Goal: Information Seeking & Learning: Learn about a topic

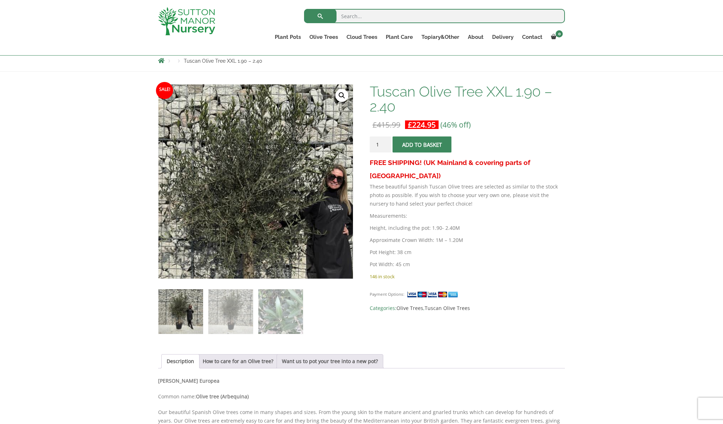
scroll to position [124, 0]
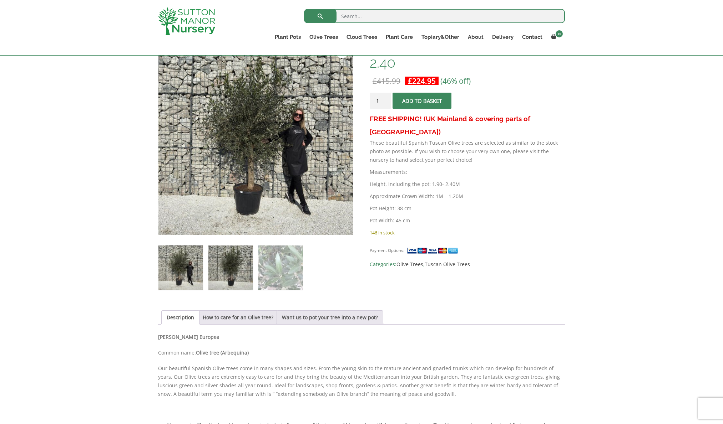
click at [231, 266] on img at bounding box center [230, 268] width 45 height 45
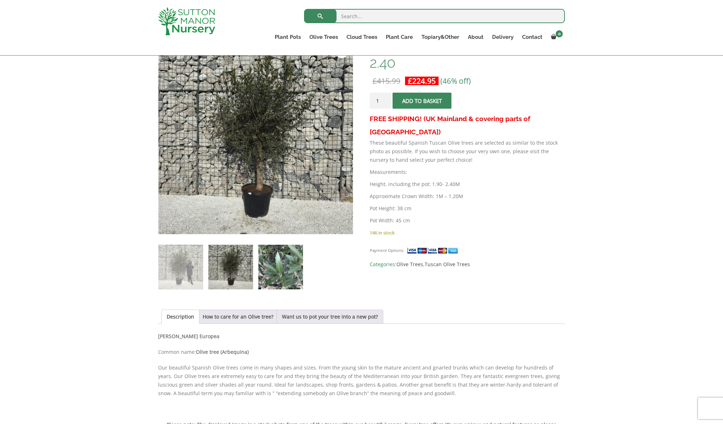
click at [272, 265] on img at bounding box center [280, 267] width 45 height 45
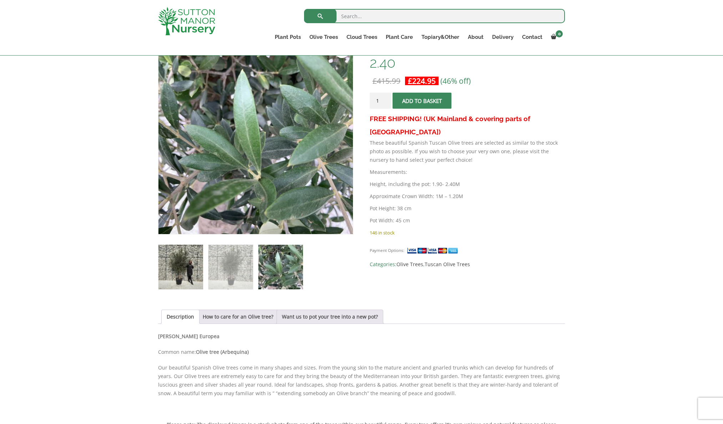
click at [179, 268] on img at bounding box center [180, 267] width 45 height 45
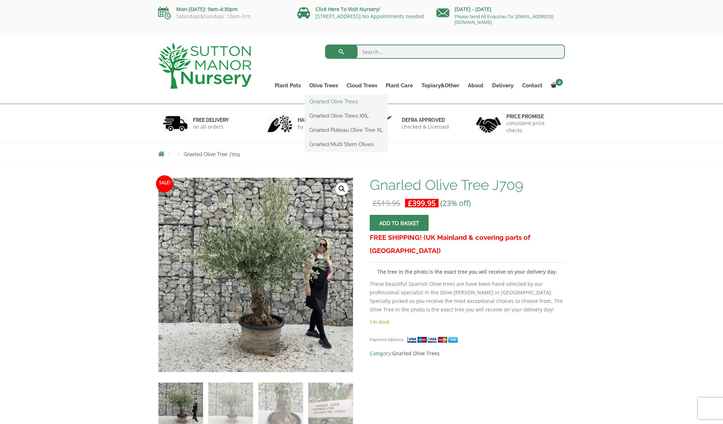
click at [331, 102] on link "Gnarled Olive Trees" at bounding box center [346, 101] width 82 height 11
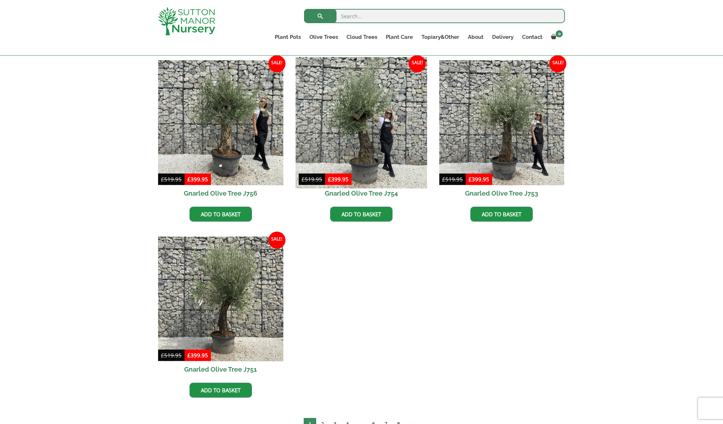
scroll to position [581, 0]
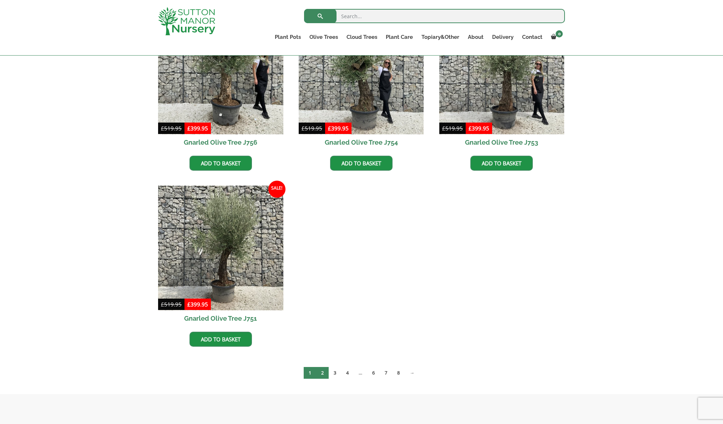
click at [325, 370] on link "2" at bounding box center [322, 373] width 12 height 12
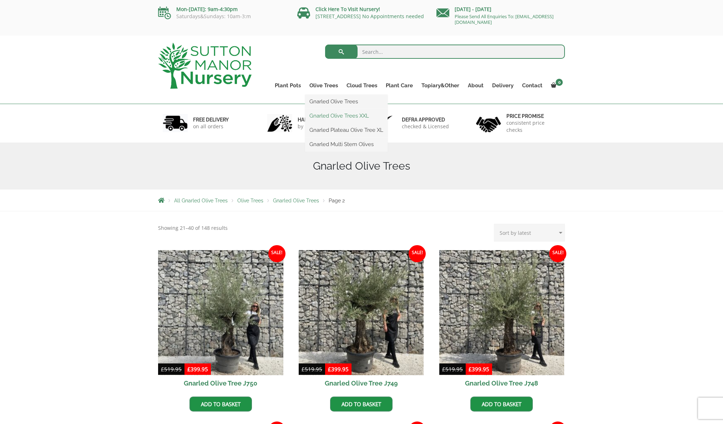
click at [331, 117] on link "Gnarled Olive Trees XXL" at bounding box center [346, 116] width 82 height 11
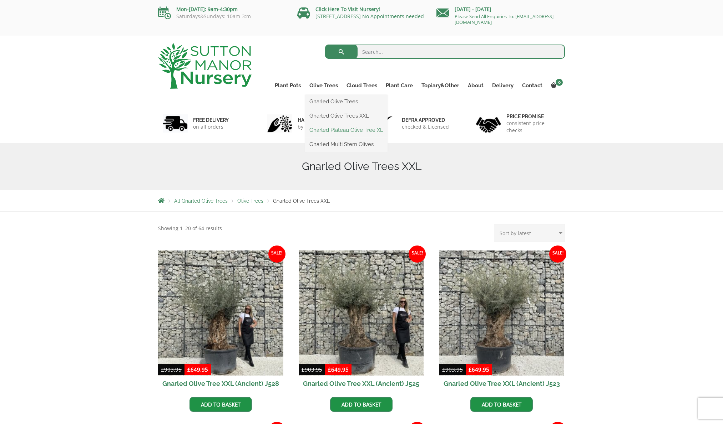
click at [336, 130] on link "Gnarled Plateau Olive Tree XL" at bounding box center [346, 130] width 82 height 11
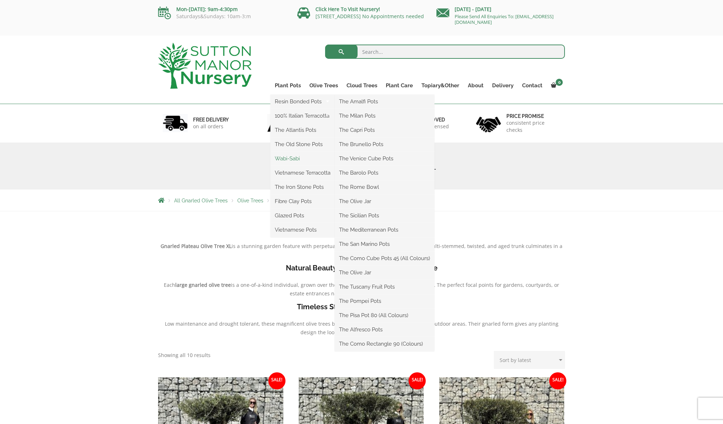
click at [296, 157] on link "Wabi-Sabi" at bounding box center [302, 158] width 64 height 11
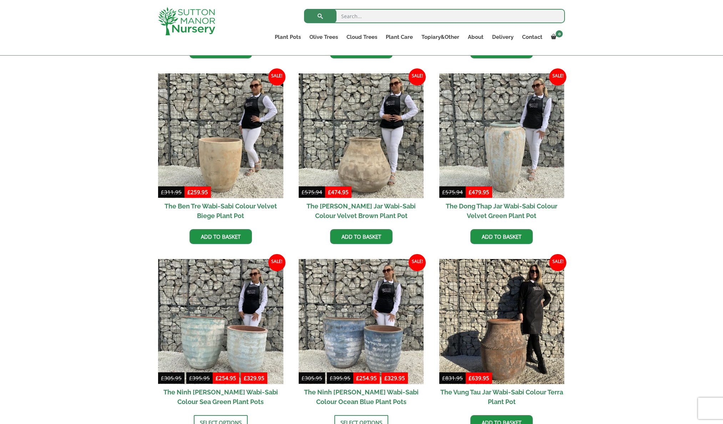
scroll to position [423, 0]
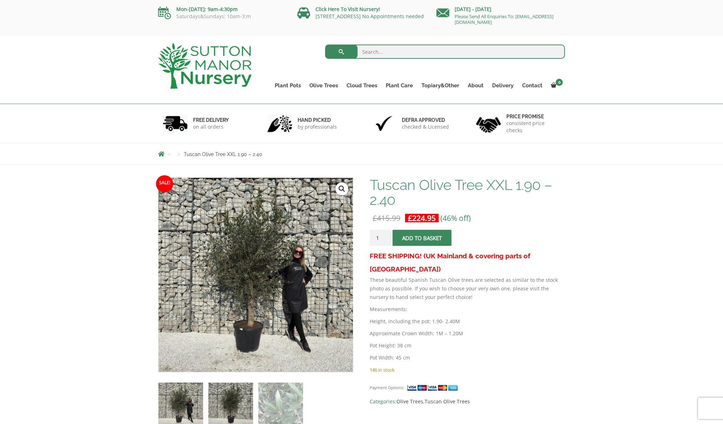
click at [233, 396] on img at bounding box center [230, 405] width 45 height 45
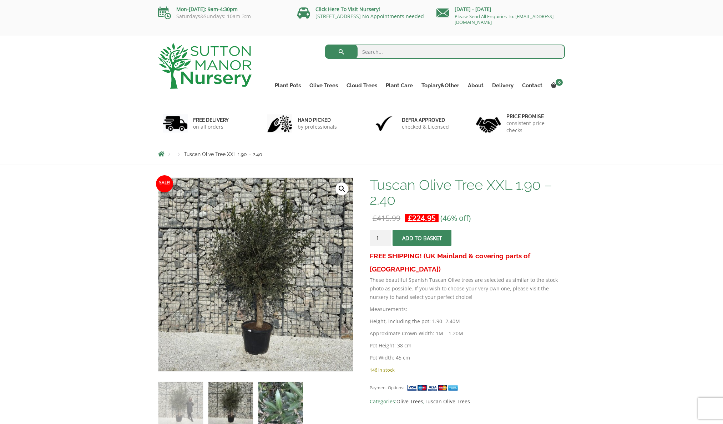
click at [284, 402] on img at bounding box center [280, 404] width 45 height 45
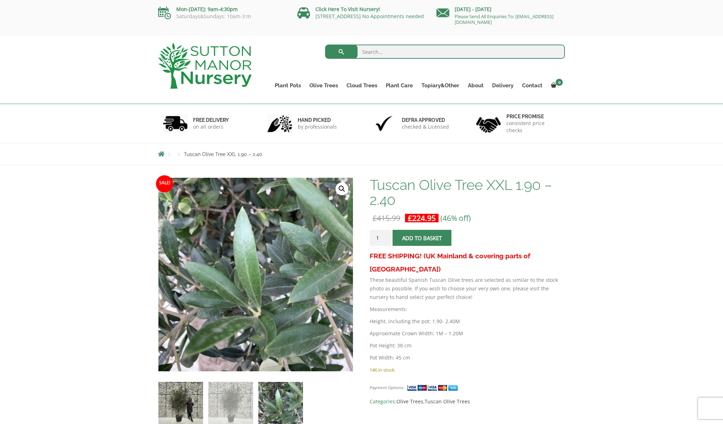
click at [188, 400] on img at bounding box center [180, 404] width 45 height 45
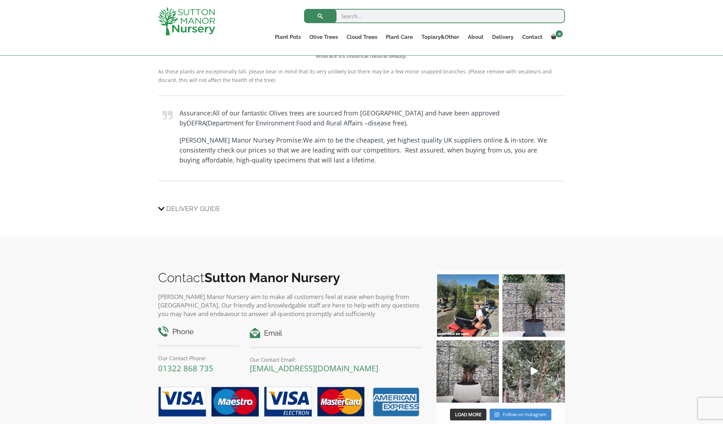
scroll to position [583, 0]
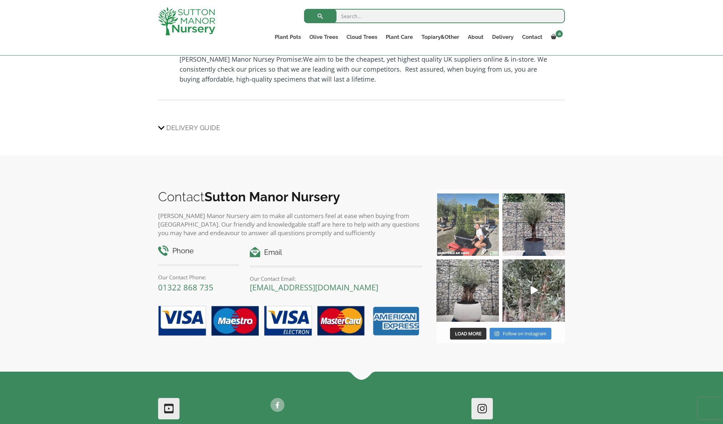
click at [470, 234] on img at bounding box center [467, 225] width 62 height 62
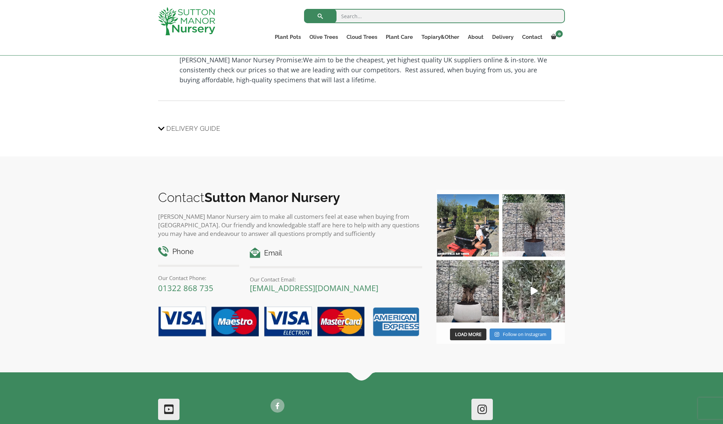
scroll to position [0, 0]
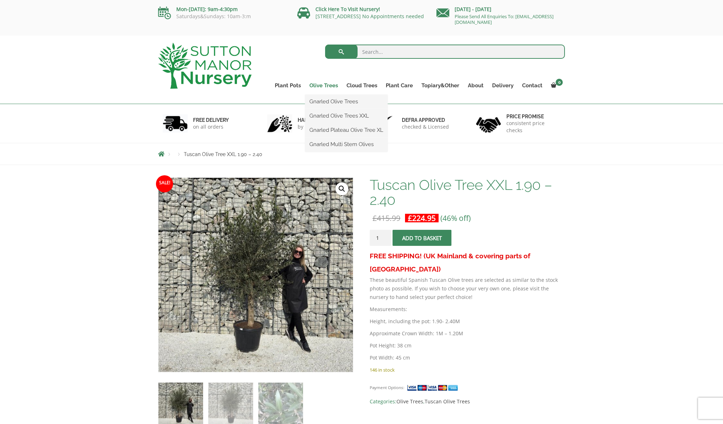
click at [334, 86] on link "Olive Trees" at bounding box center [323, 86] width 37 height 10
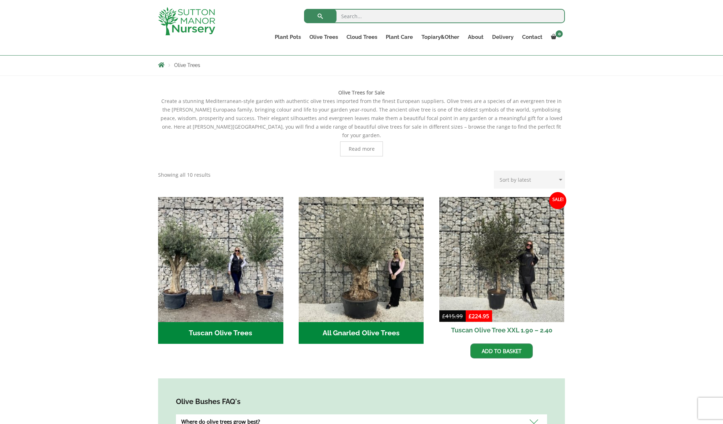
scroll to position [124, 0]
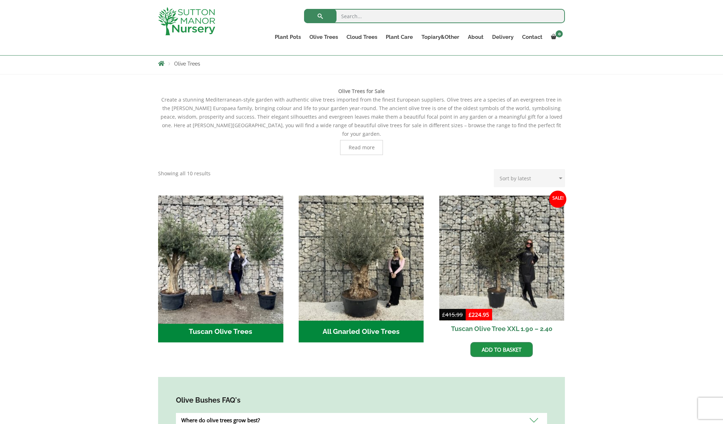
click at [251, 258] on img "Visit product category Tuscan Olive Trees" at bounding box center [220, 258] width 131 height 131
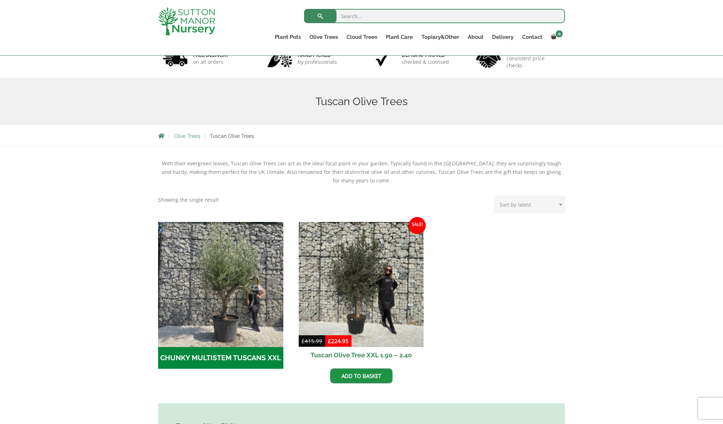
scroll to position [174, 0]
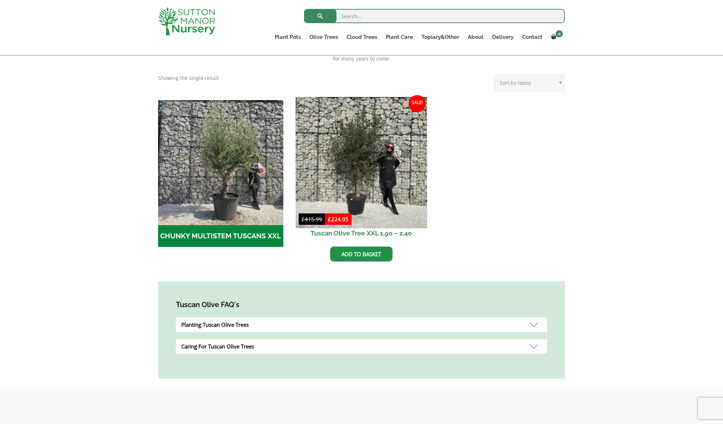
click at [391, 146] on img at bounding box center [360, 162] width 131 height 131
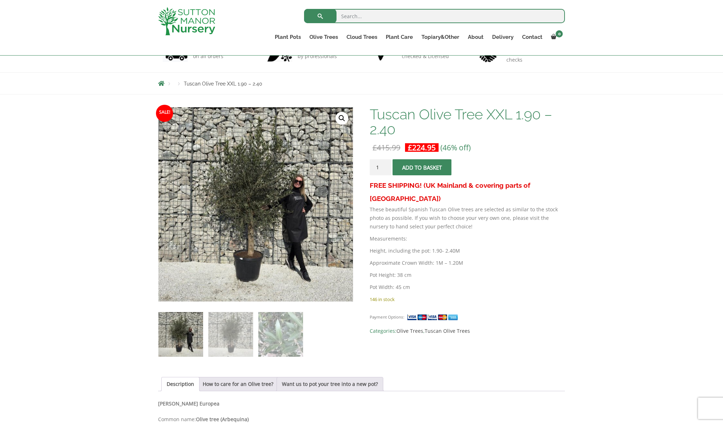
scroll to position [120, 0]
